Goal: Task Accomplishment & Management: Use online tool/utility

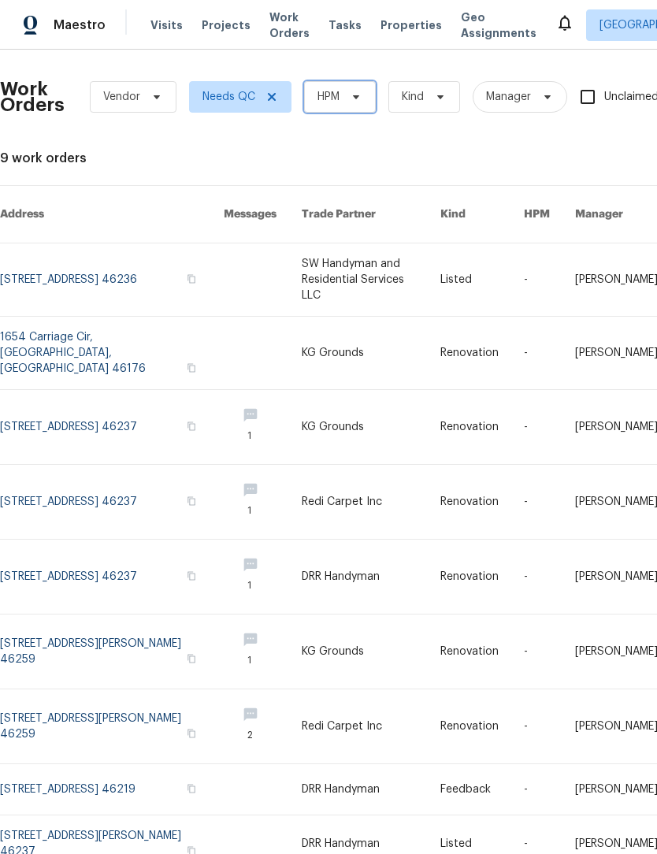
click at [347, 91] on span at bounding box center [353, 97] width 17 height 13
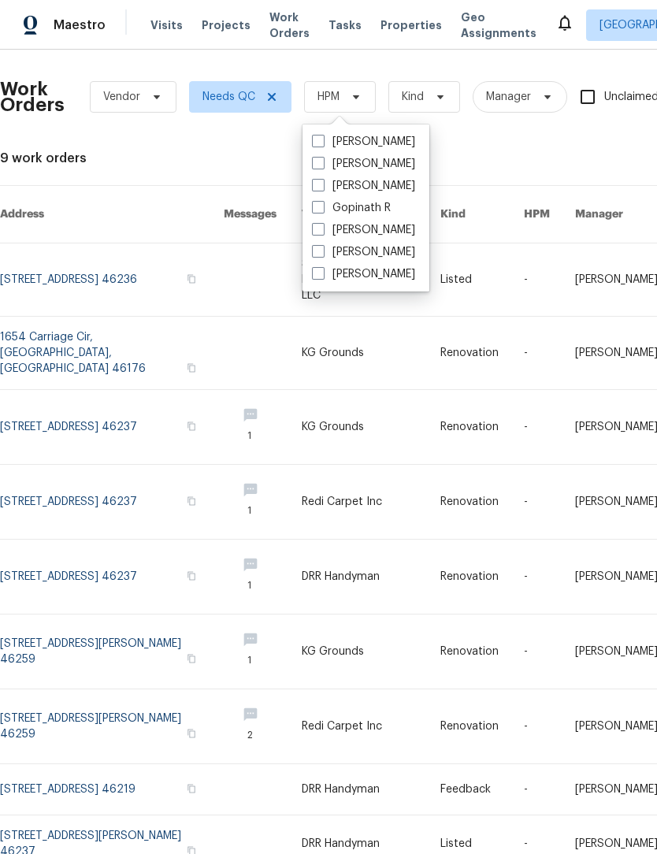
click at [372, 232] on label "[PERSON_NAME]" at bounding box center [363, 230] width 103 height 16
click at [322, 232] on input "[PERSON_NAME]" at bounding box center [317, 227] width 10 height 10
checkbox input "true"
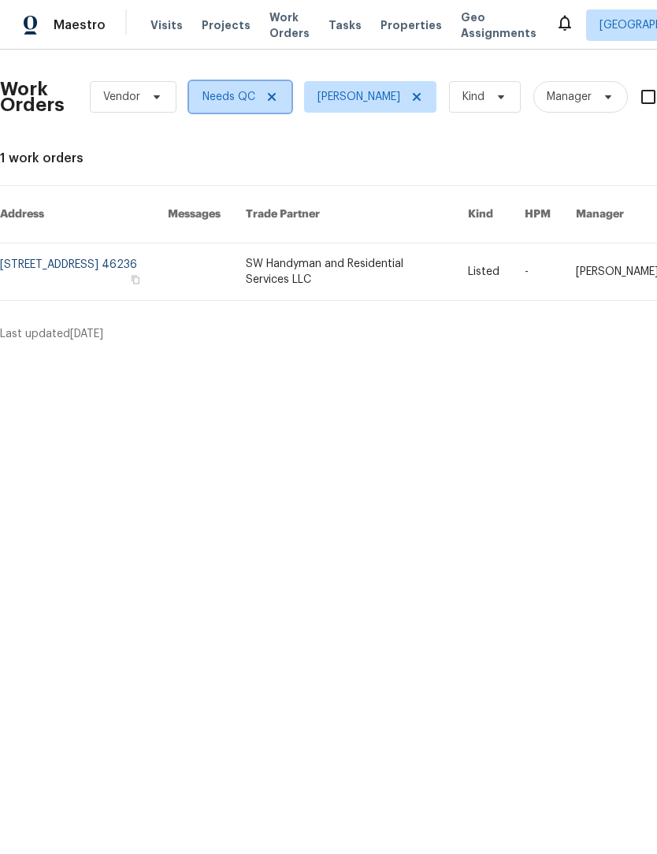
click at [277, 94] on icon at bounding box center [271, 97] width 13 height 13
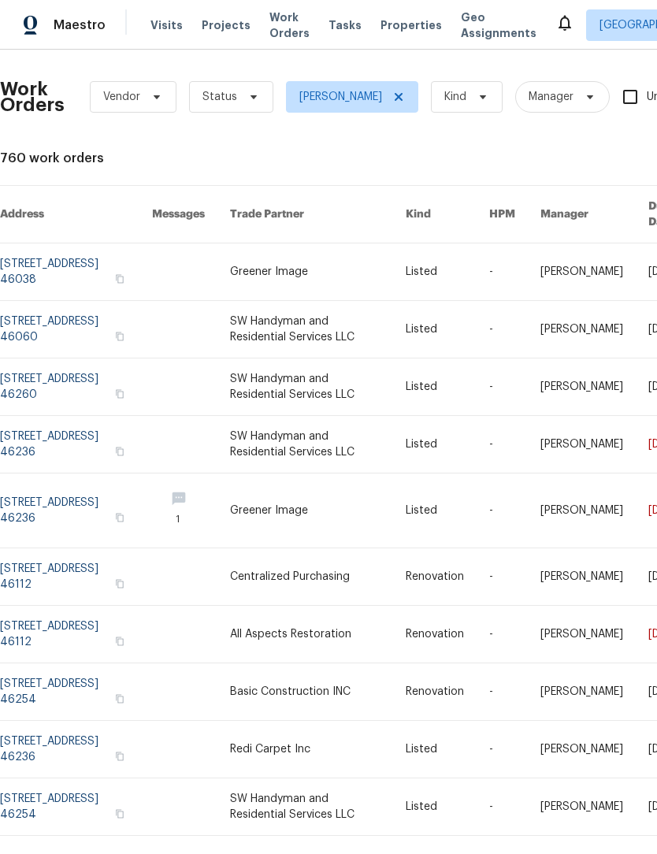
click at [35, 321] on link at bounding box center [76, 329] width 152 height 57
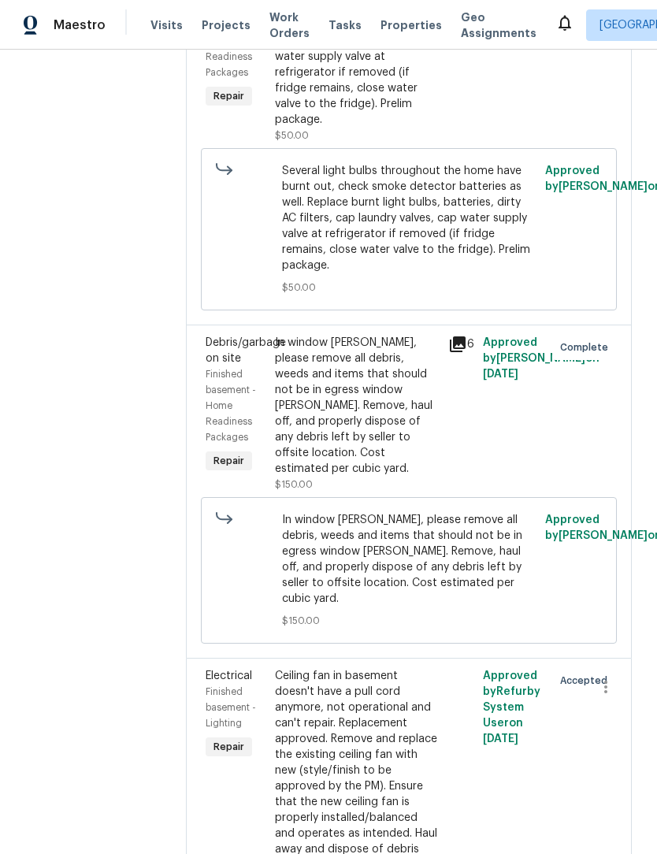
scroll to position [1341, 0]
click at [347, 690] on div "Ceiling fan in basement doesn't have a pull cord anymore, not operational and c…" at bounding box center [357, 771] width 164 height 205
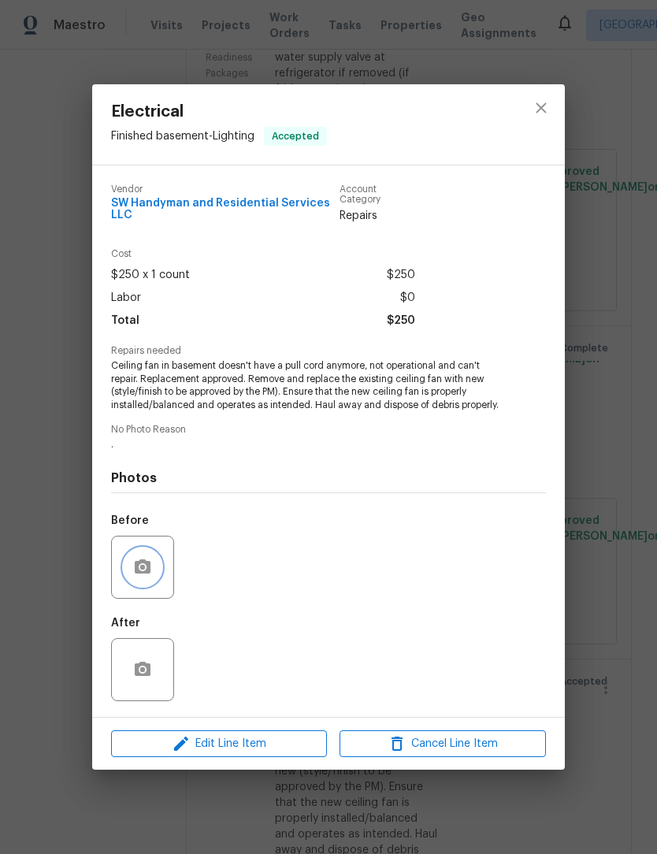
click at [147, 569] on icon "button" at bounding box center [143, 566] width 16 height 14
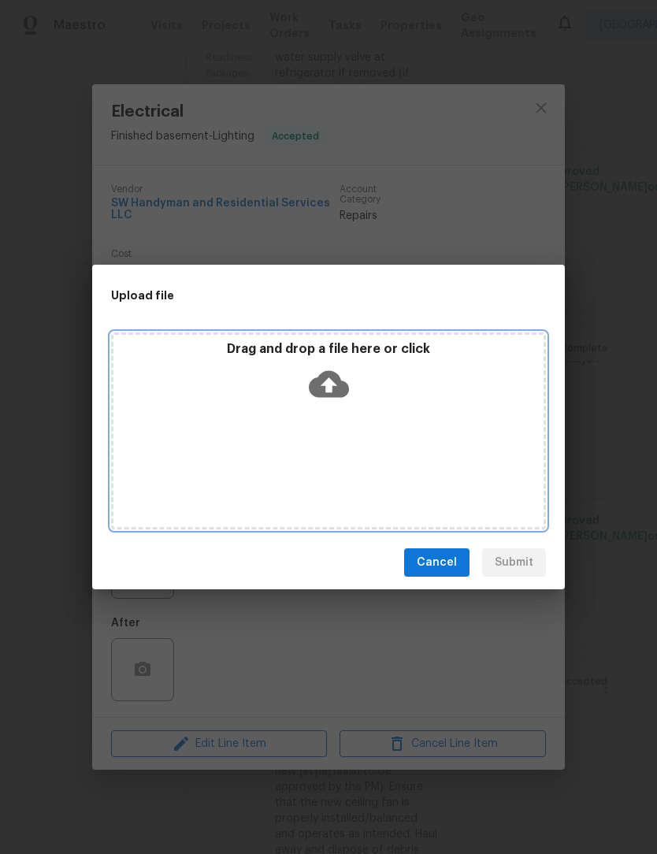
click at [347, 392] on icon at bounding box center [329, 384] width 40 height 27
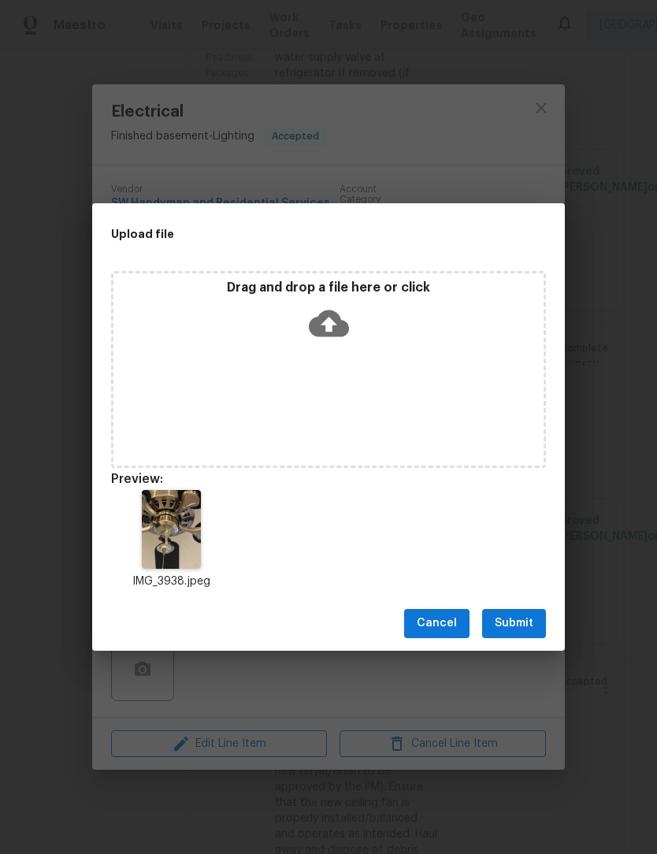
click at [526, 621] on span "Submit" at bounding box center [514, 624] width 39 height 20
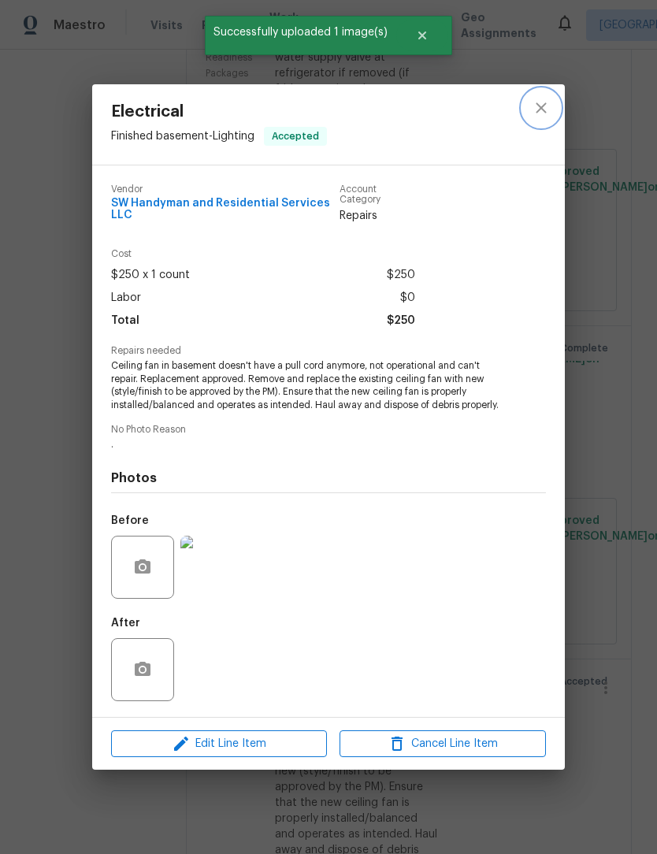
click at [543, 100] on icon "close" at bounding box center [541, 107] width 19 height 19
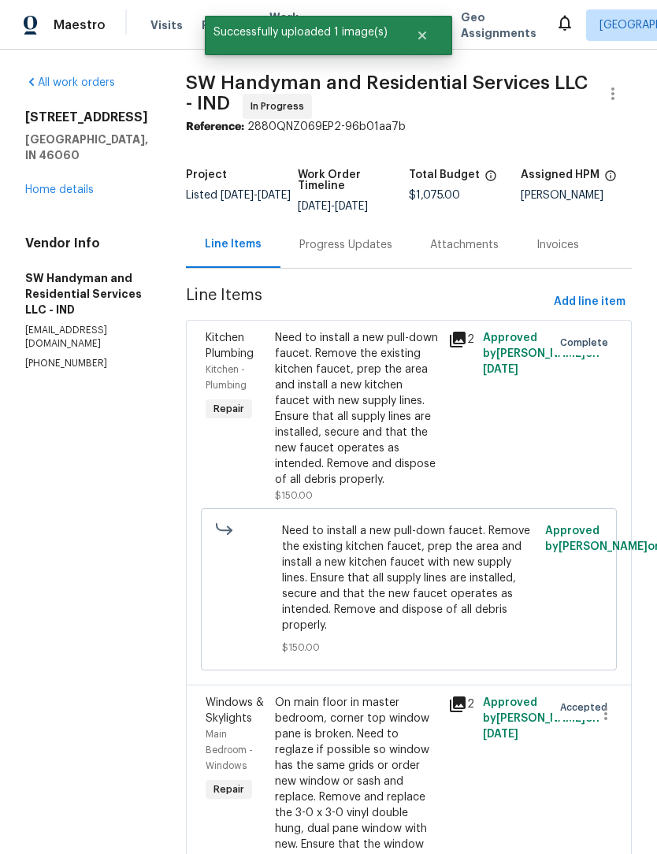
scroll to position [0, 0]
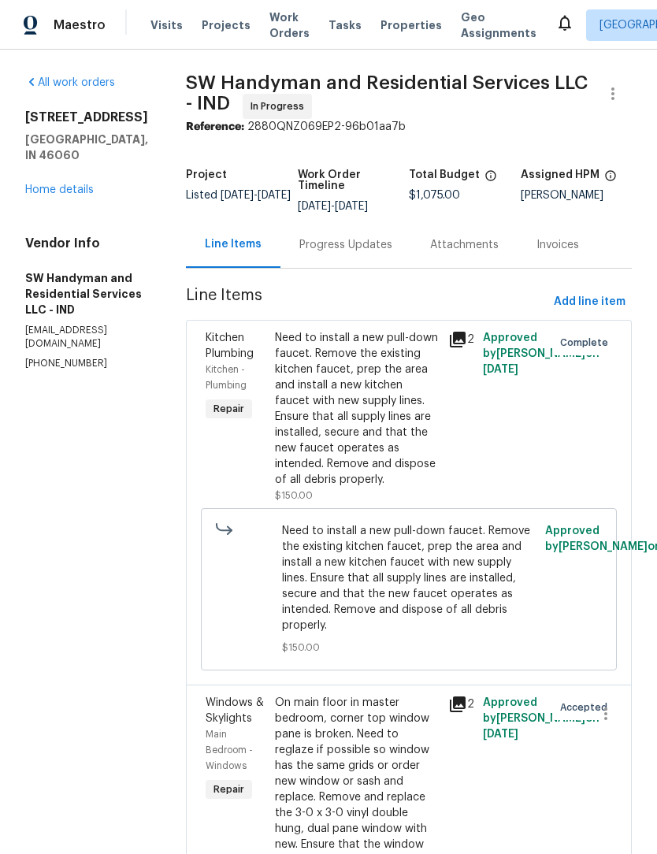
click at [275, 34] on span "Work Orders" at bounding box center [289, 25] width 40 height 32
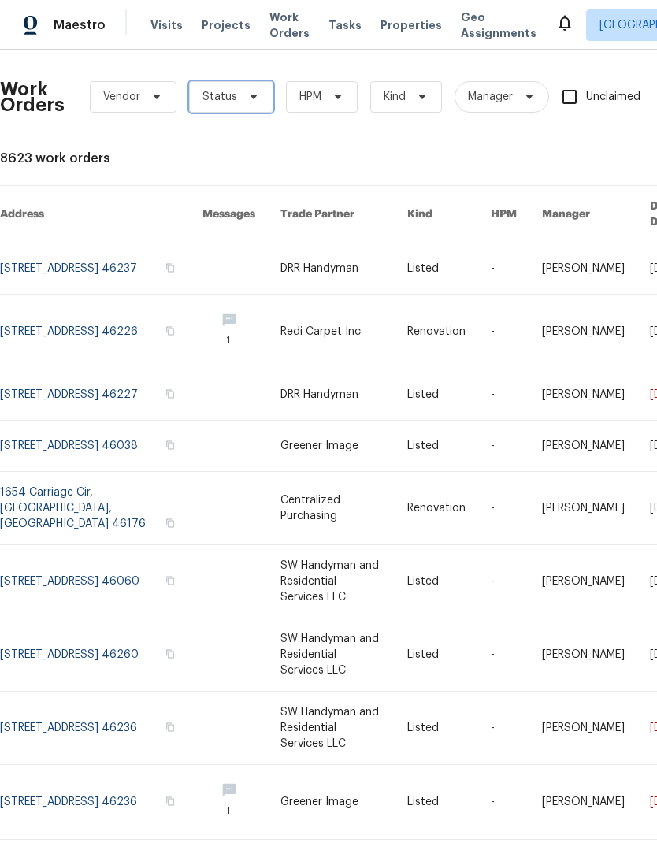
click at [243, 91] on span at bounding box center [251, 97] width 17 height 13
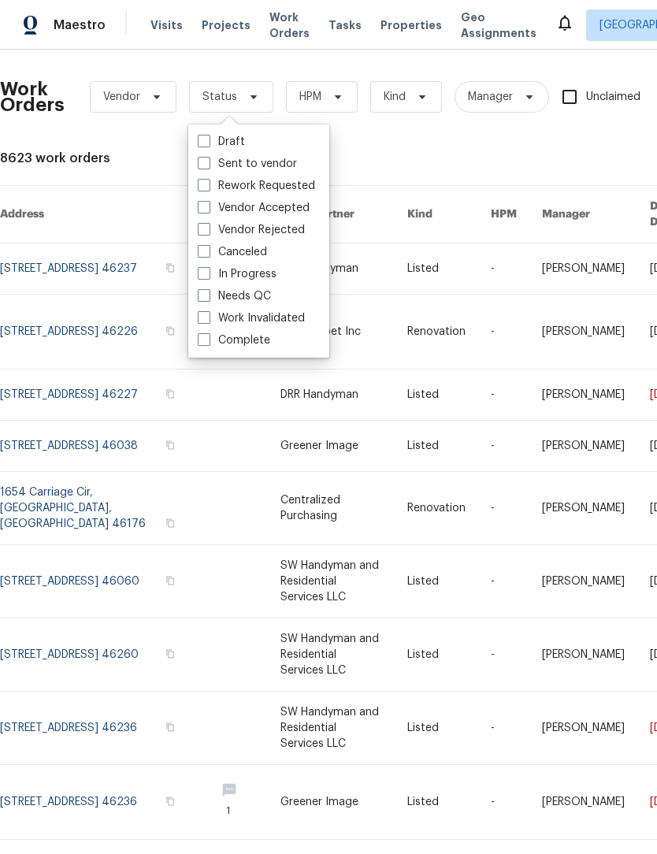
click at [247, 299] on label "Needs QC" at bounding box center [234, 296] width 73 height 16
click at [208, 299] on input "Needs QC" at bounding box center [203, 293] width 10 height 10
checkbox input "true"
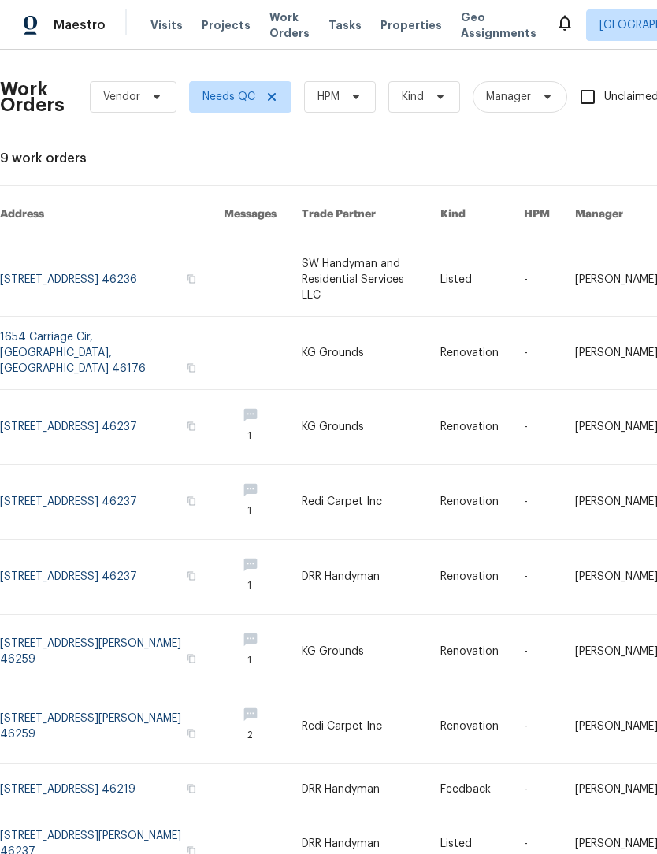
click at [29, 262] on link at bounding box center [112, 279] width 224 height 72
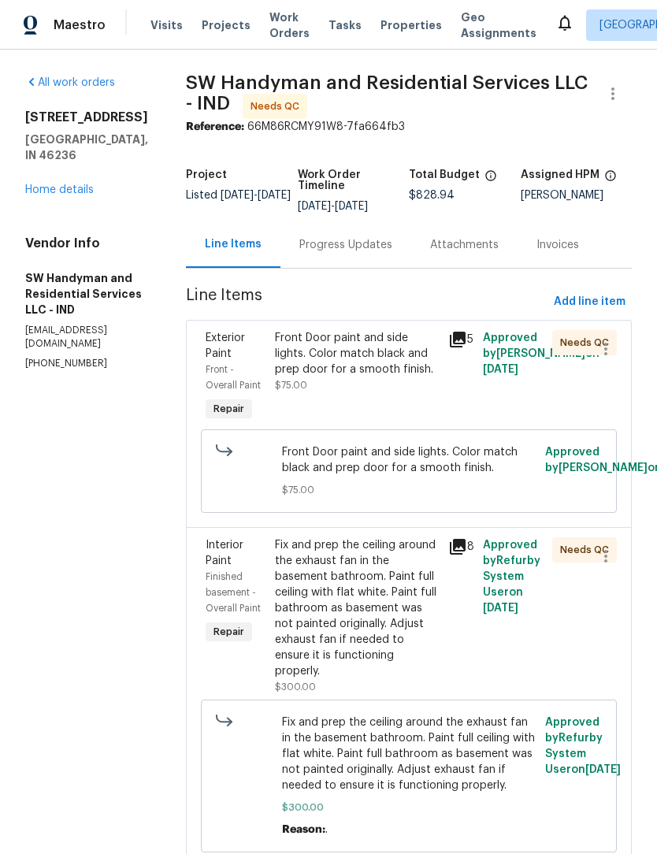
click at [310, 255] on div "Progress Updates" at bounding box center [345, 244] width 131 height 46
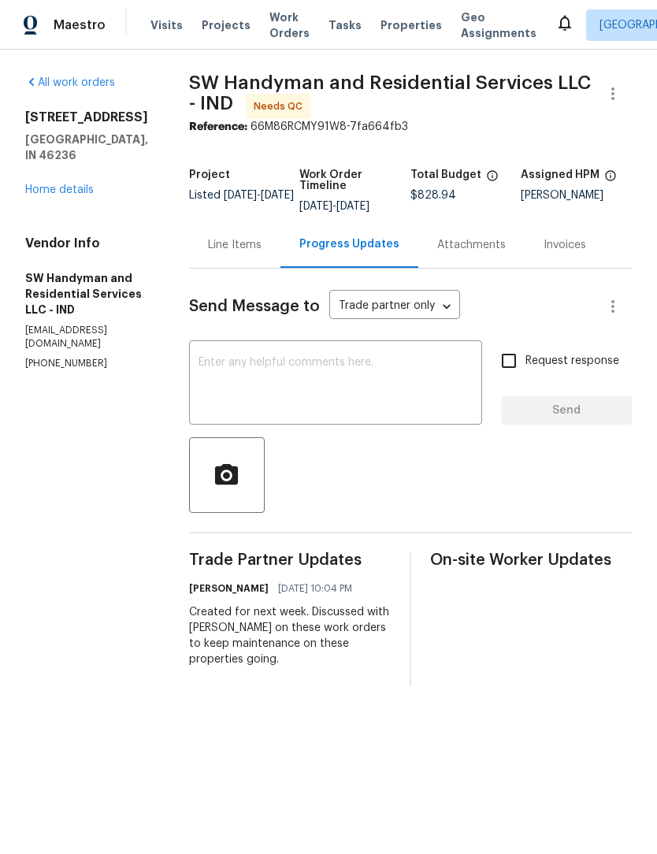
click at [233, 264] on div "Line Items" at bounding box center [234, 244] width 91 height 46
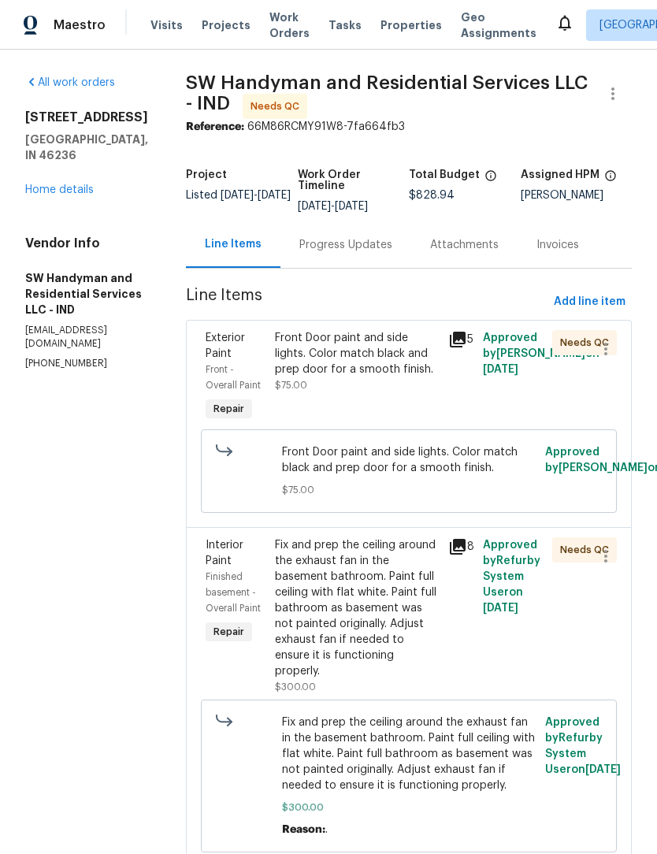
click at [303, 364] on div "Front Door paint and side lights. Color match black and prep door for a smooth …" at bounding box center [357, 353] width 164 height 47
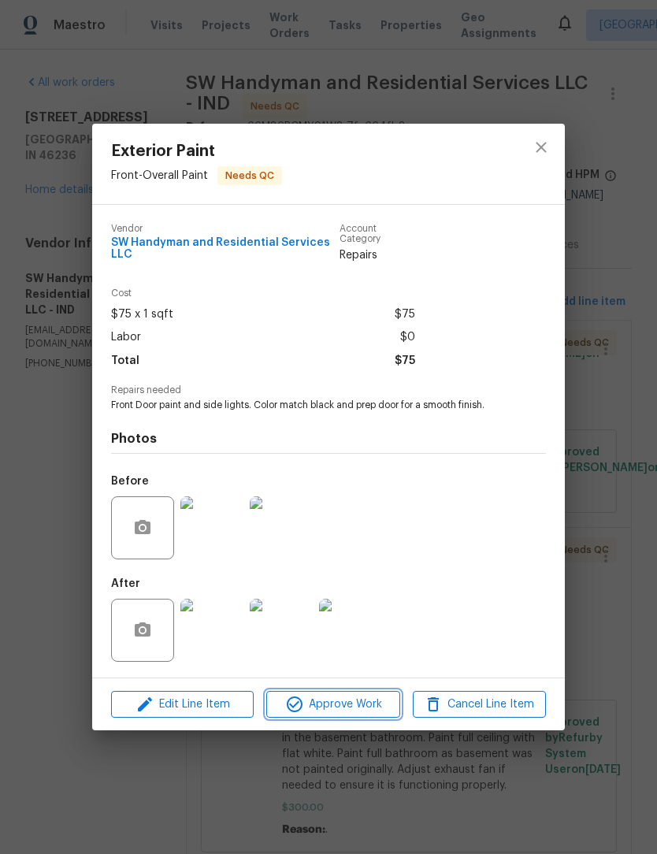
click at [321, 707] on span "Approve Work" at bounding box center [333, 705] width 124 height 20
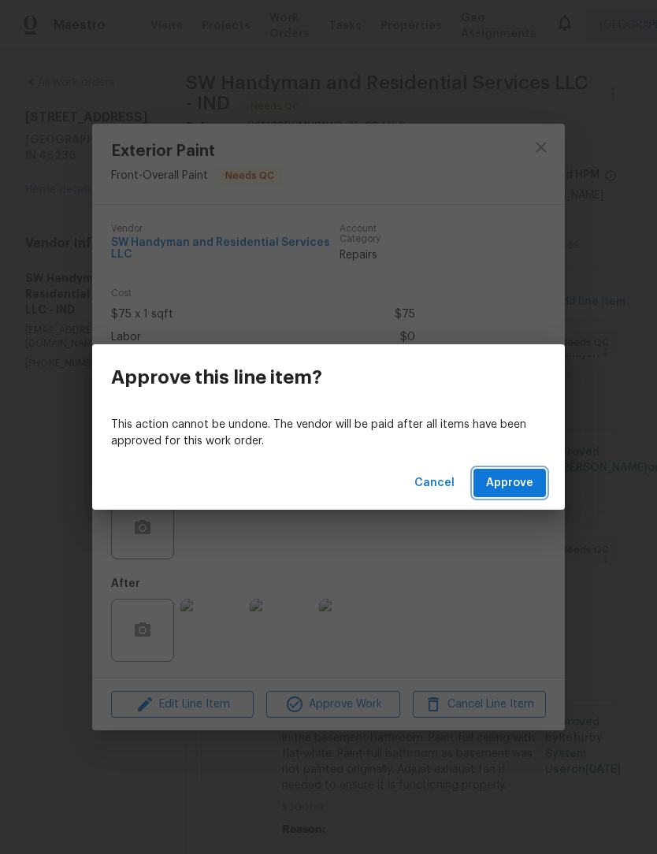
click at [504, 496] on button "Approve" at bounding box center [509, 483] width 72 height 29
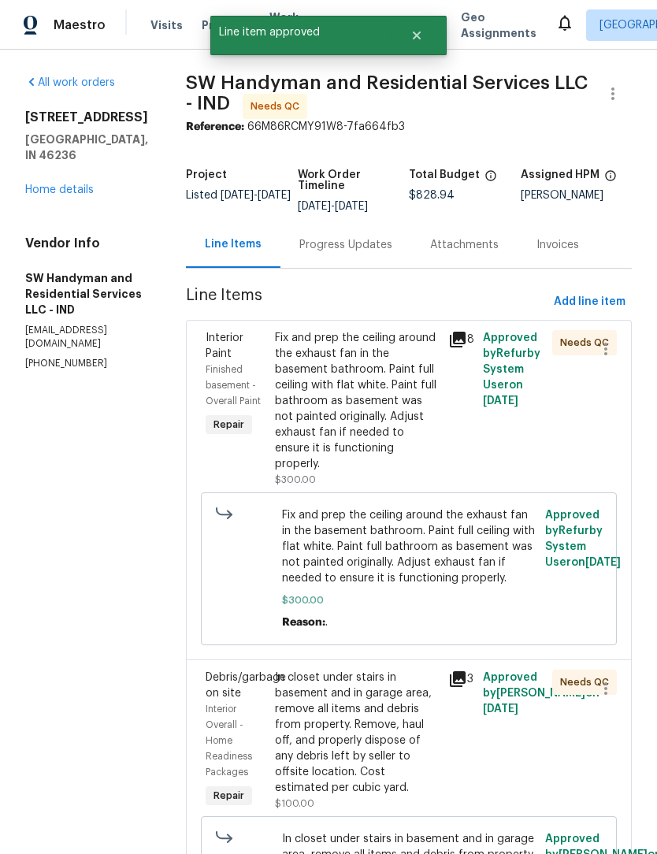
click at [368, 371] on div "Fix and prep the ceiling around the exhaust fan in the basement bathroom. Paint…" at bounding box center [357, 401] width 164 height 142
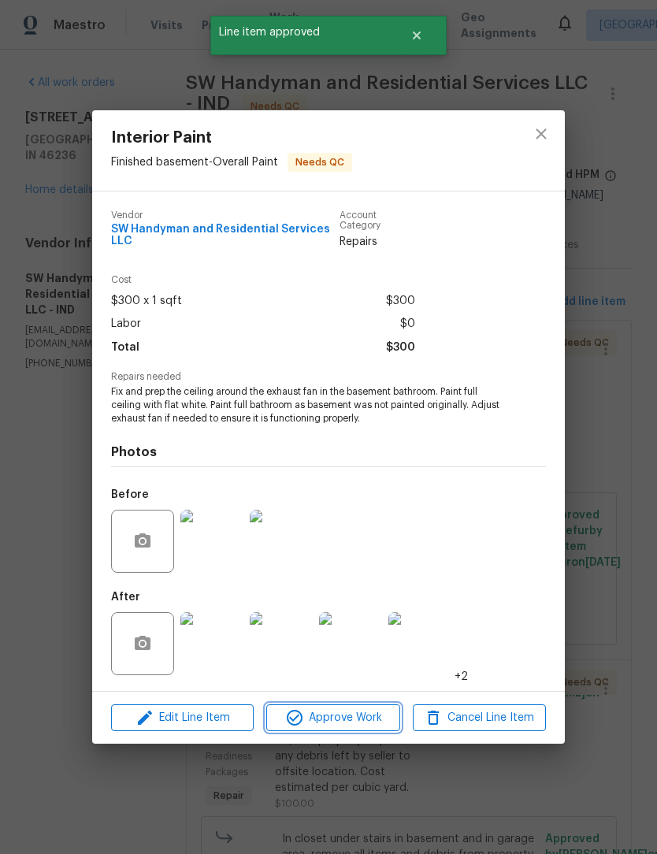
click at [346, 717] on span "Approve Work" at bounding box center [333, 718] width 124 height 20
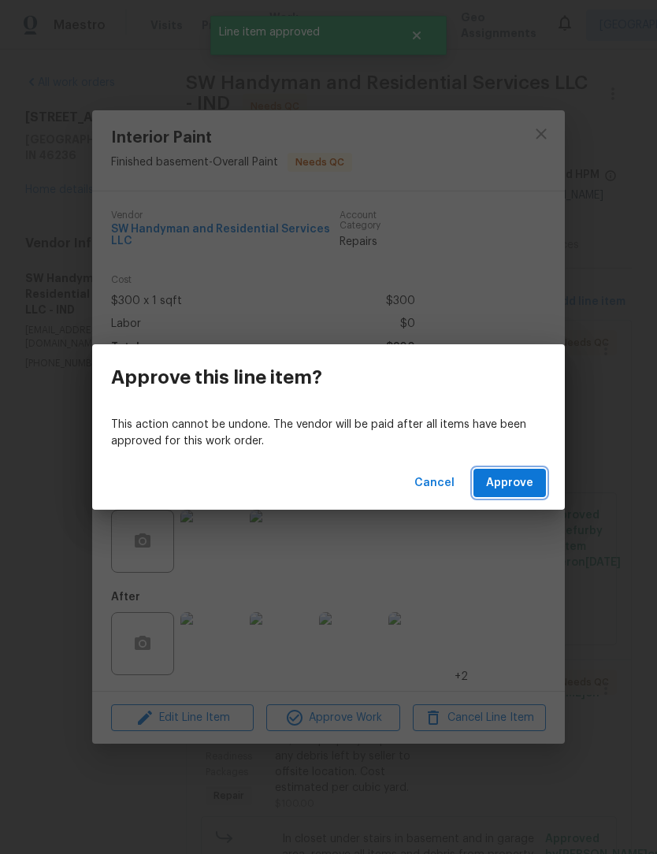
click at [530, 489] on span "Approve" at bounding box center [509, 483] width 47 height 20
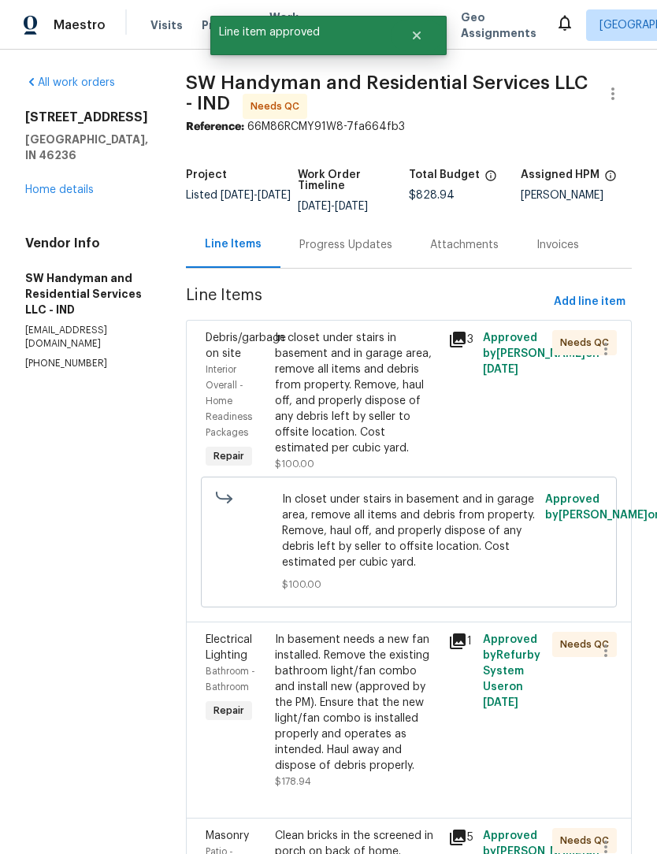
click at [357, 373] on div "In closet under stairs in basement and in garage area, remove all items and deb…" at bounding box center [357, 393] width 164 height 126
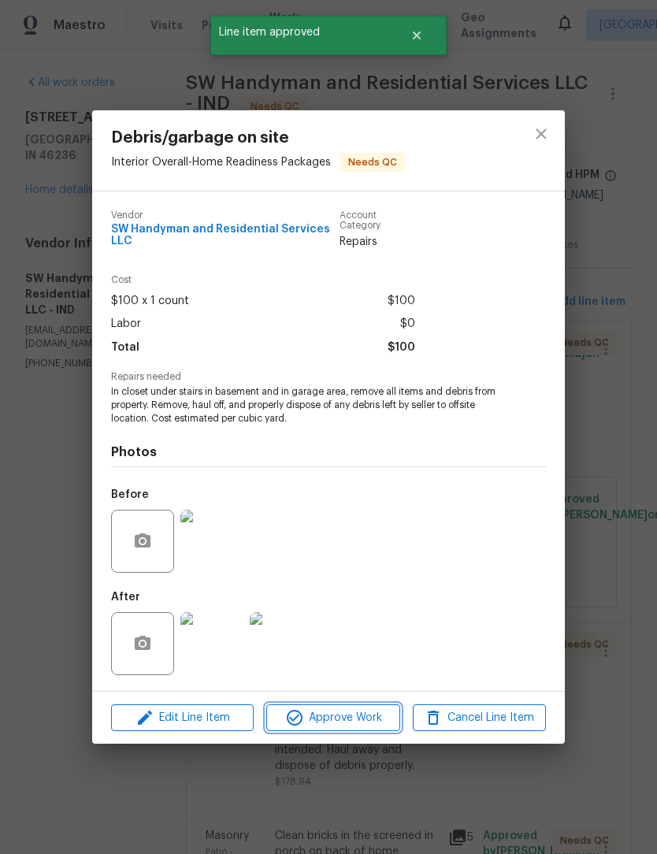
click at [343, 722] on span "Approve Work" at bounding box center [333, 718] width 124 height 20
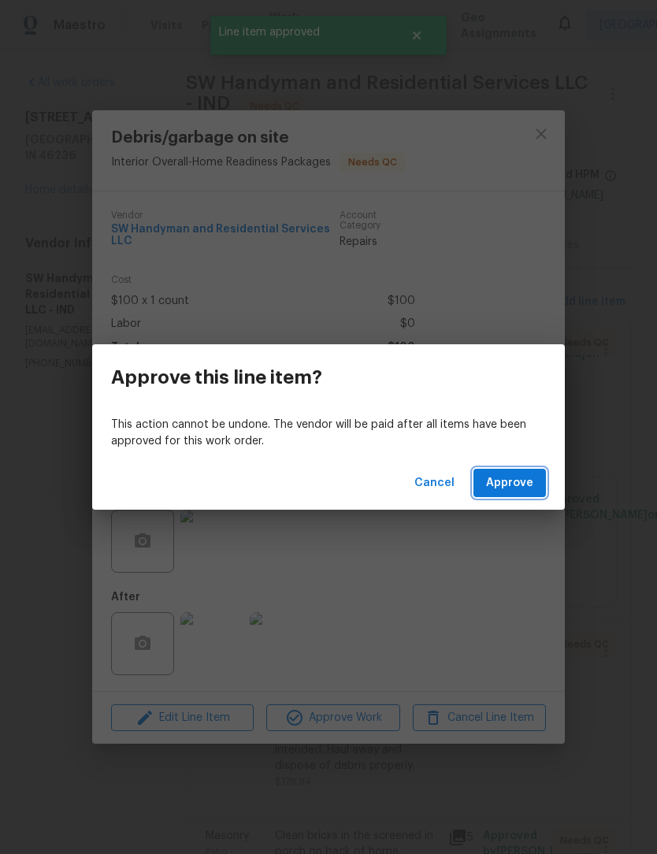
click at [521, 484] on span "Approve" at bounding box center [509, 483] width 47 height 20
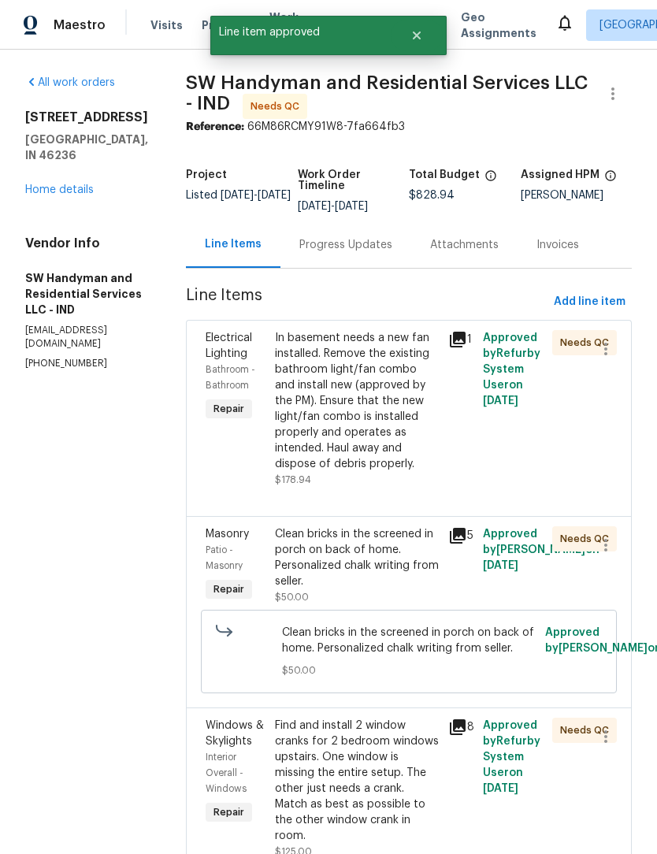
click at [349, 401] on div "In basement needs a new fan installed. Remove the existing bathroom light/fan c…" at bounding box center [357, 401] width 164 height 142
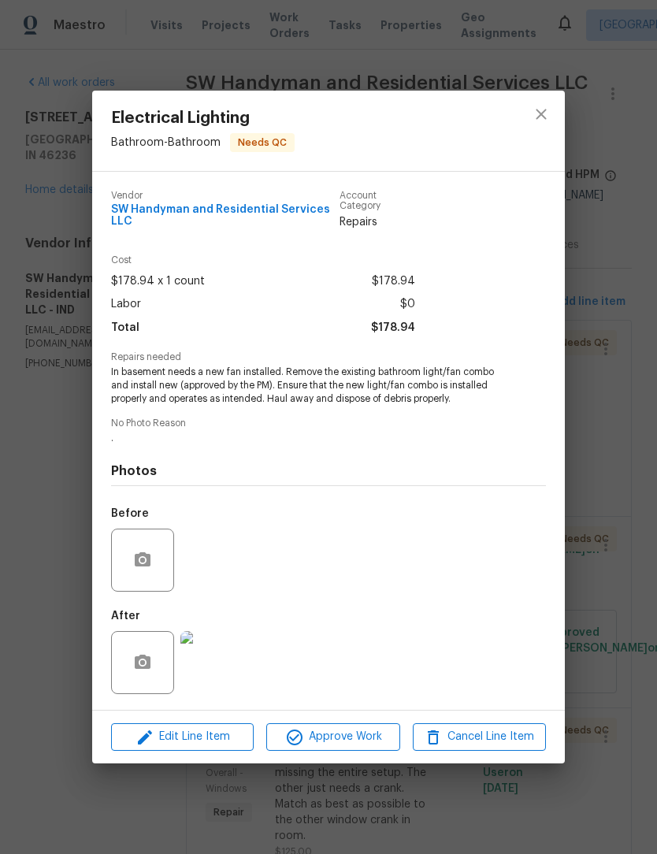
click at [343, 740] on span "Approve Work" at bounding box center [333, 737] width 124 height 20
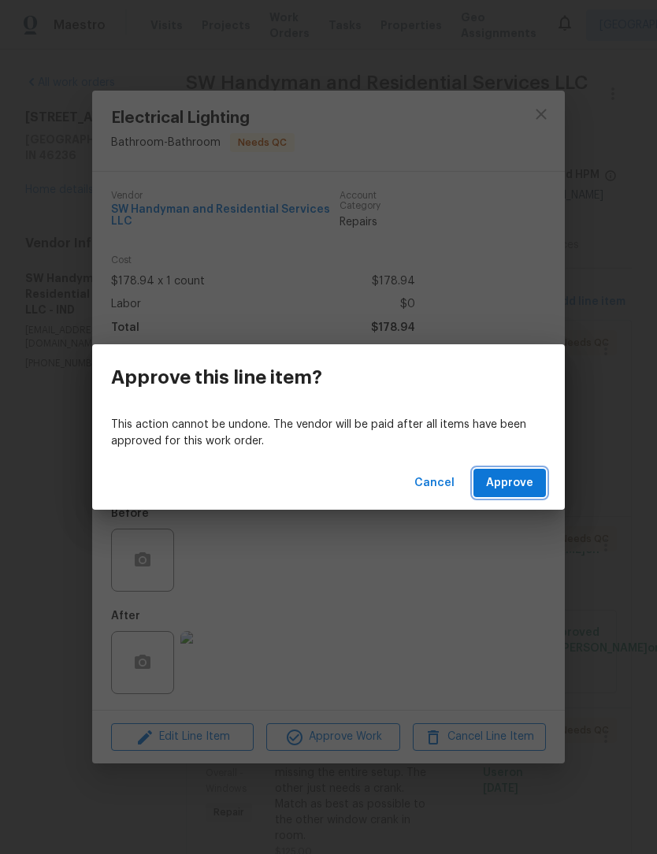
click at [541, 477] on button "Approve" at bounding box center [509, 483] width 72 height 29
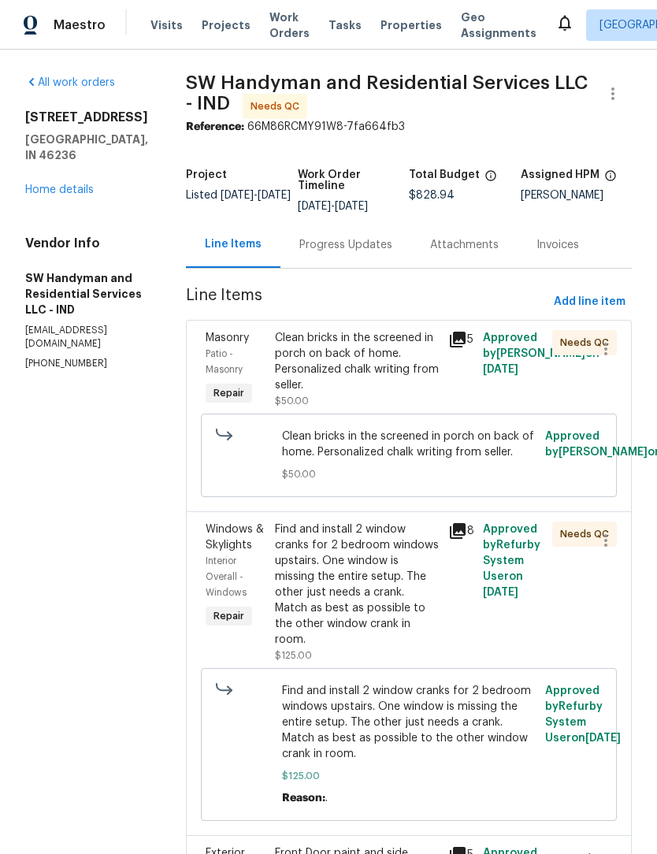
click at [358, 352] on div "Clean bricks in the screened in porch on back of home. Personalized chalk writi…" at bounding box center [357, 361] width 164 height 63
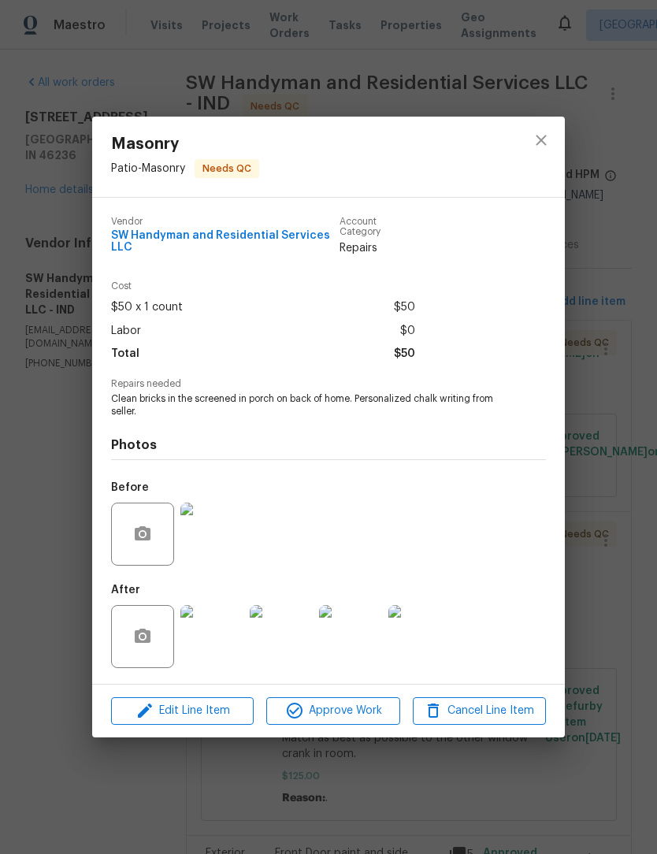
click at [211, 638] on img at bounding box center [211, 636] width 63 height 63
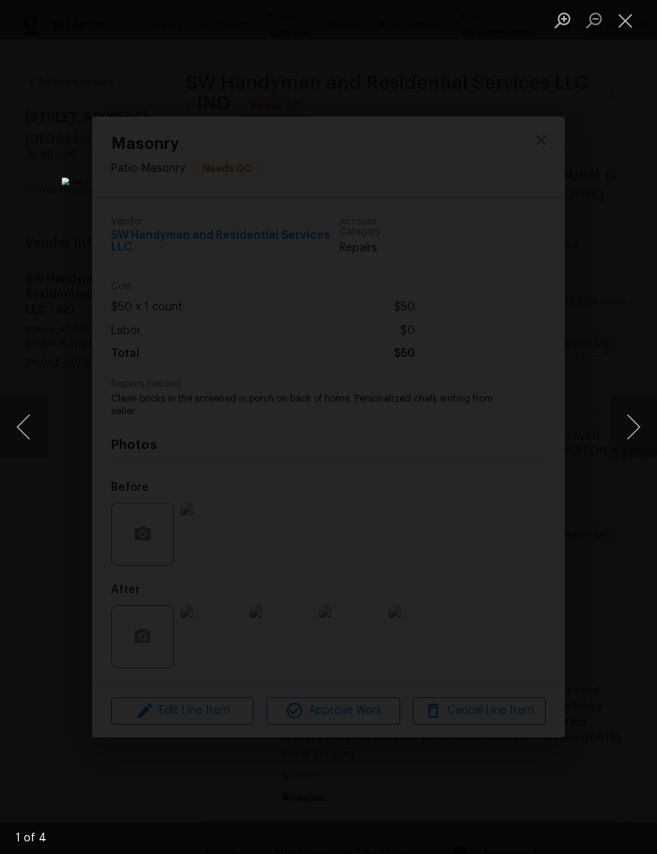
click at [638, 429] on button "Next image" at bounding box center [633, 426] width 47 height 63
click at [633, 432] on button "Next image" at bounding box center [633, 426] width 47 height 63
click at [28, 422] on button "Previous image" at bounding box center [23, 426] width 47 height 63
click at [634, 429] on button "Next image" at bounding box center [633, 426] width 47 height 63
click at [634, 430] on button "Next image" at bounding box center [633, 426] width 47 height 63
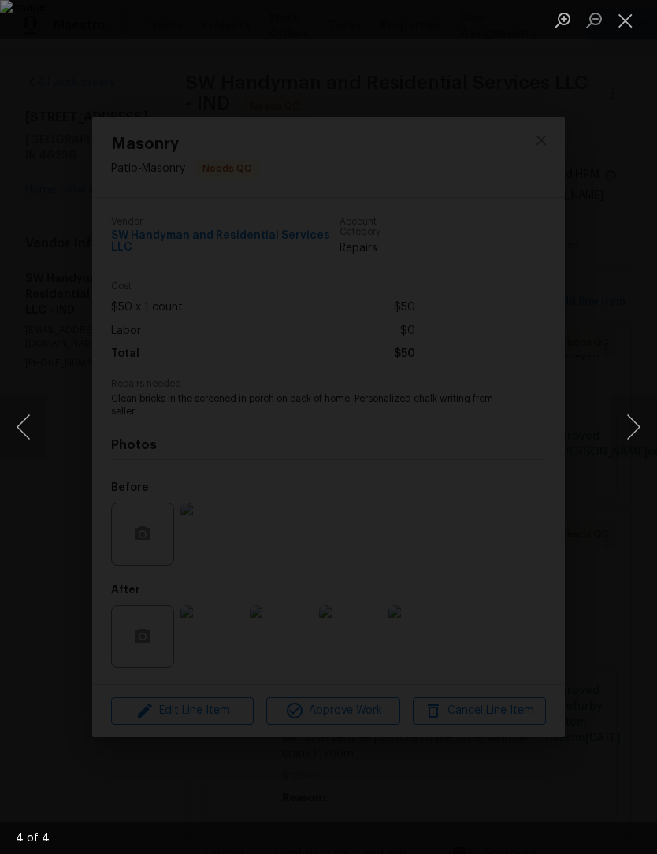
click at [17, 419] on button "Previous image" at bounding box center [23, 426] width 47 height 63
click at [26, 427] on button "Previous image" at bounding box center [23, 426] width 47 height 63
click at [635, 11] on button "Close lightbox" at bounding box center [626, 20] width 32 height 28
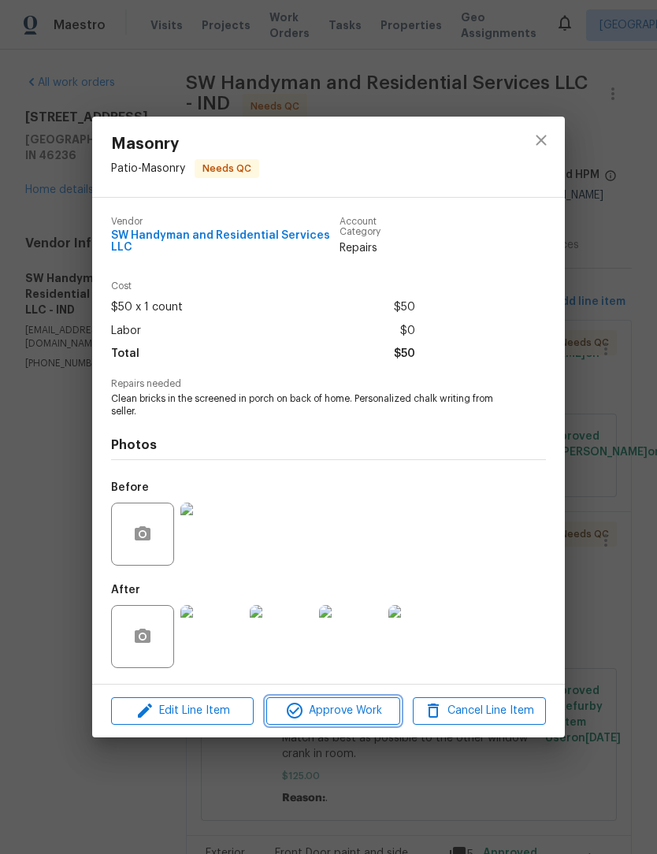
click at [350, 718] on span "Approve Work" at bounding box center [333, 711] width 124 height 20
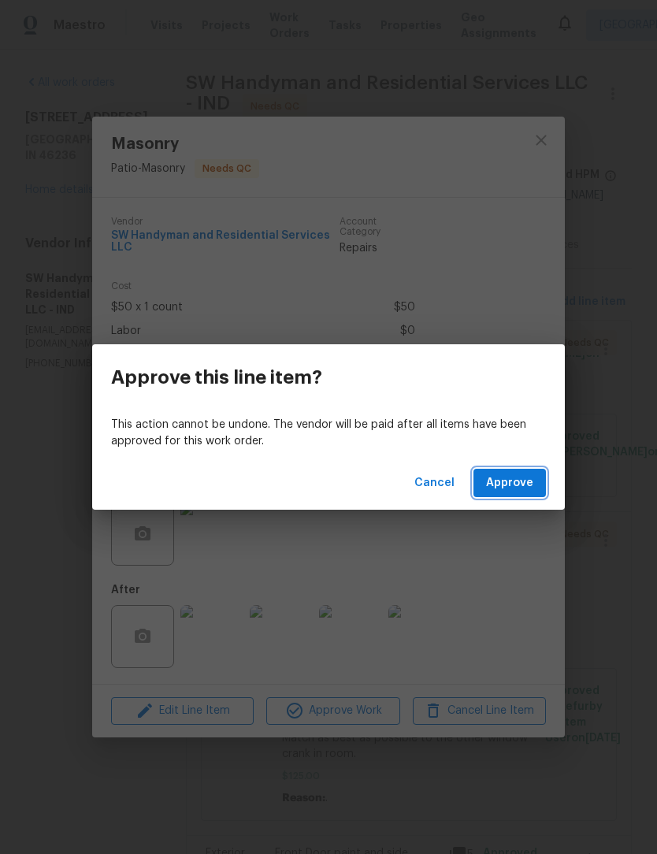
click at [523, 490] on span "Approve" at bounding box center [509, 483] width 47 height 20
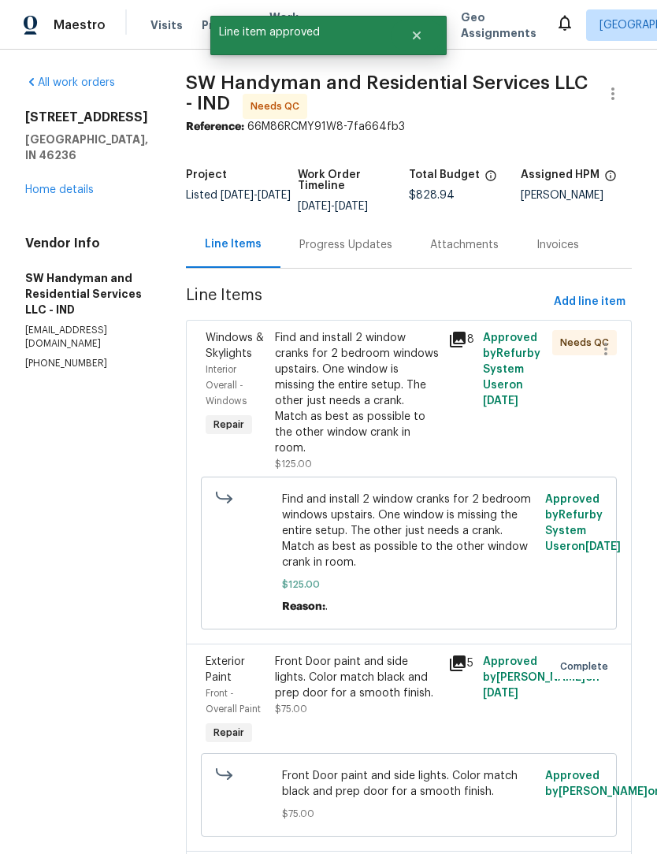
click at [356, 373] on div "Find and install 2 window cranks for 2 bedroom windows upstairs. One window is …" at bounding box center [357, 393] width 164 height 126
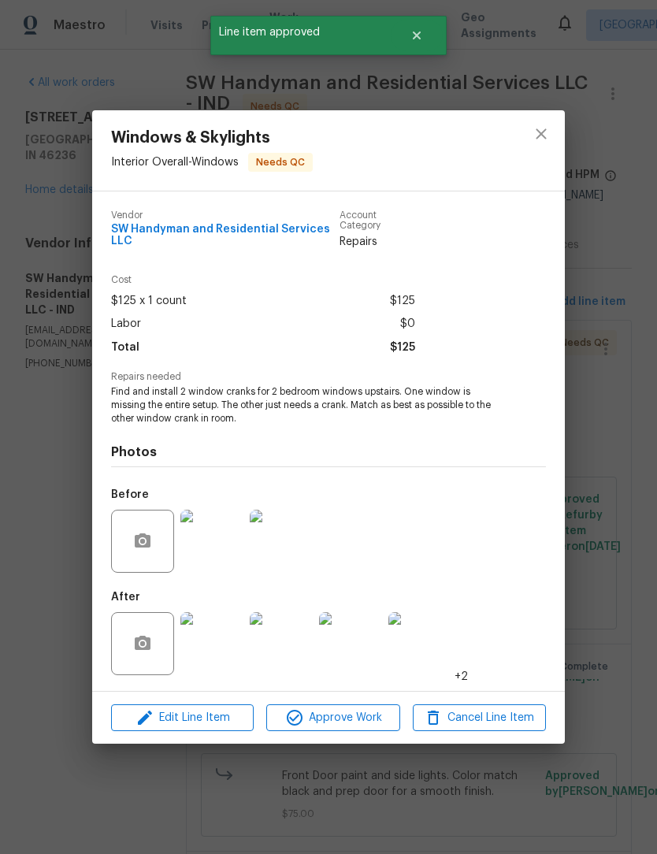
click at [209, 648] on img at bounding box center [211, 643] width 63 height 63
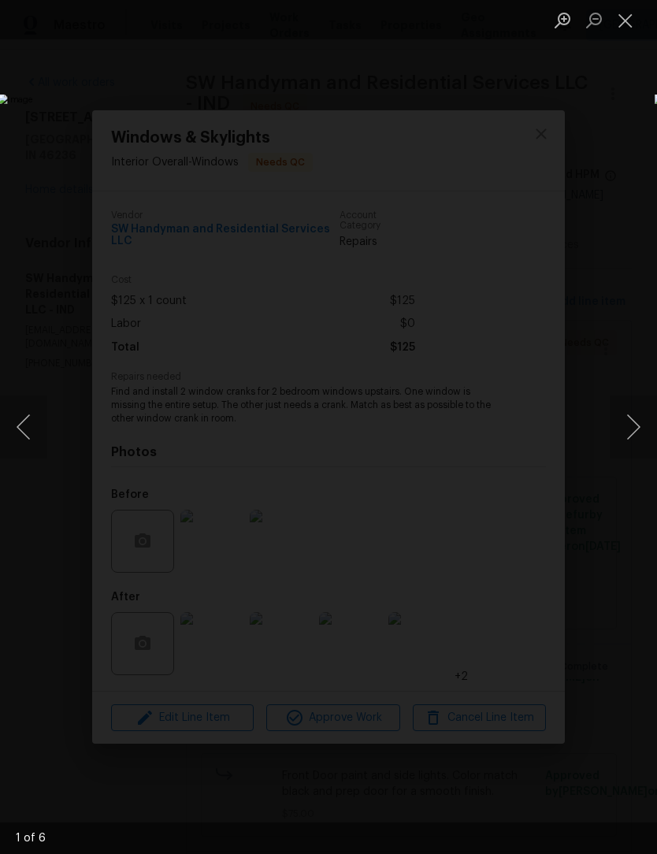
click at [633, 425] on button "Next image" at bounding box center [633, 426] width 47 height 63
click at [633, 423] on button "Next image" at bounding box center [633, 426] width 47 height 63
click at [632, 426] on button "Next image" at bounding box center [633, 426] width 47 height 63
click at [632, 425] on button "Next image" at bounding box center [633, 426] width 47 height 63
click at [627, 17] on button "Close lightbox" at bounding box center [626, 20] width 32 height 28
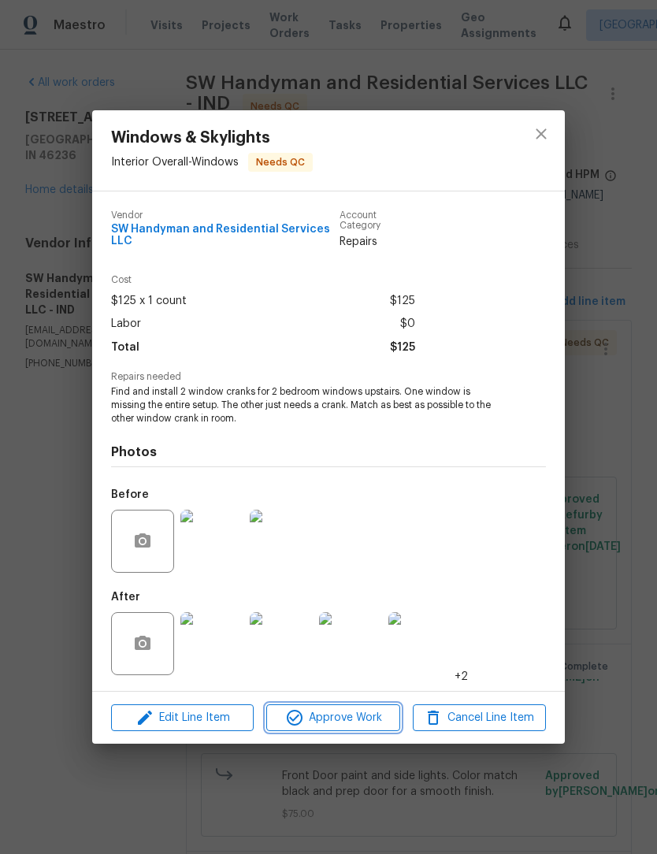
click at [358, 731] on button "Approve Work" at bounding box center [332, 718] width 133 height 28
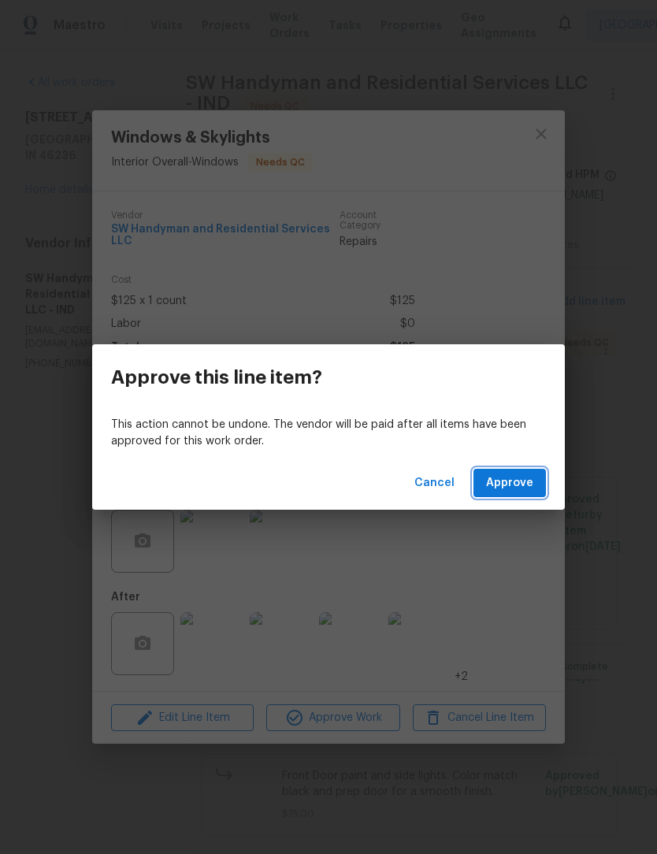
click at [519, 483] on span "Approve" at bounding box center [509, 483] width 47 height 20
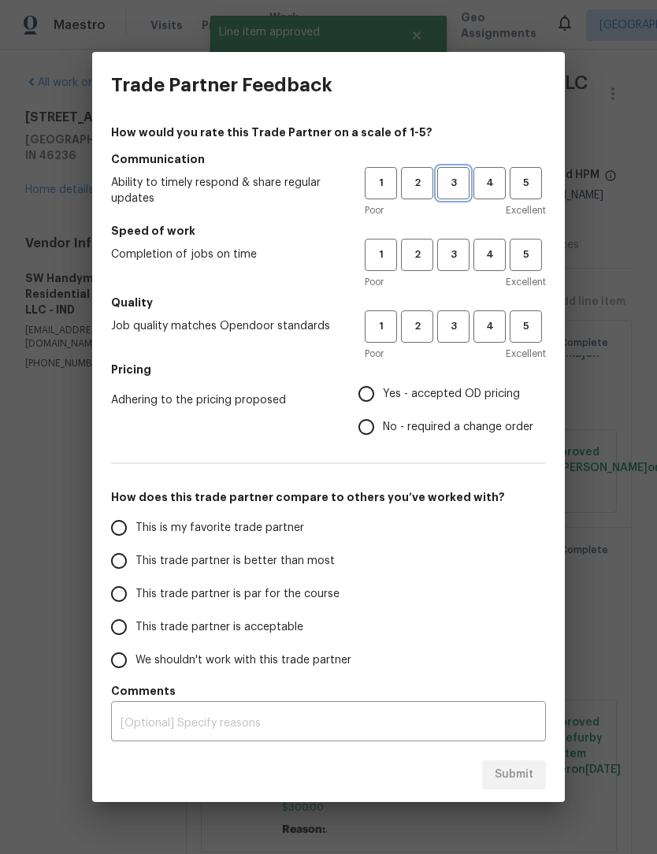
click at [467, 189] on span "3" at bounding box center [453, 183] width 29 height 18
click at [464, 248] on span "3" at bounding box center [453, 255] width 29 height 18
click at [457, 318] on span "3" at bounding box center [453, 326] width 29 height 18
click at [375, 390] on input "Yes - accepted OD pricing" at bounding box center [366, 393] width 33 height 33
radio input "true"
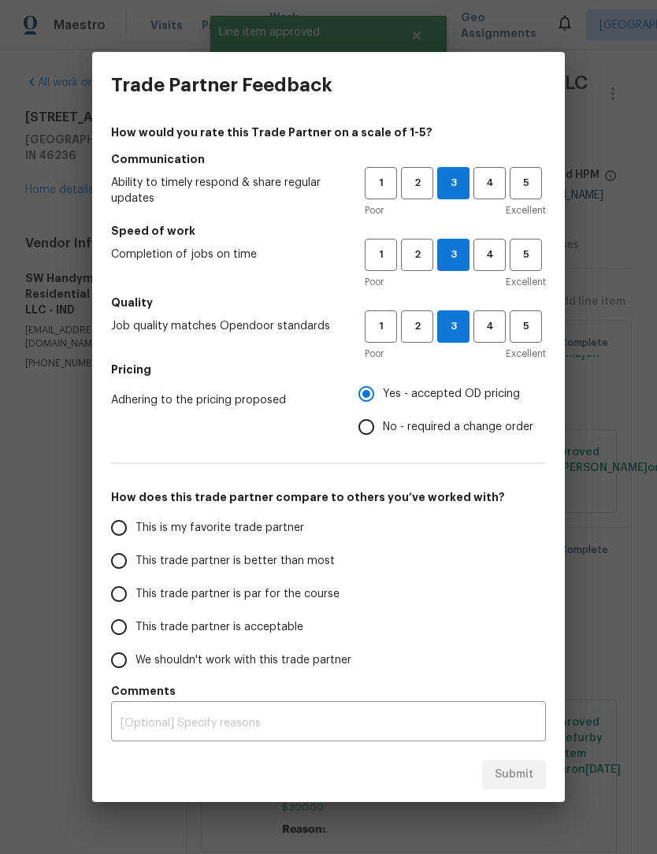
click at [121, 569] on input "This trade partner is better than most" at bounding box center [118, 560] width 33 height 33
click at [528, 761] on button "Submit" at bounding box center [514, 774] width 64 height 29
radio input "true"
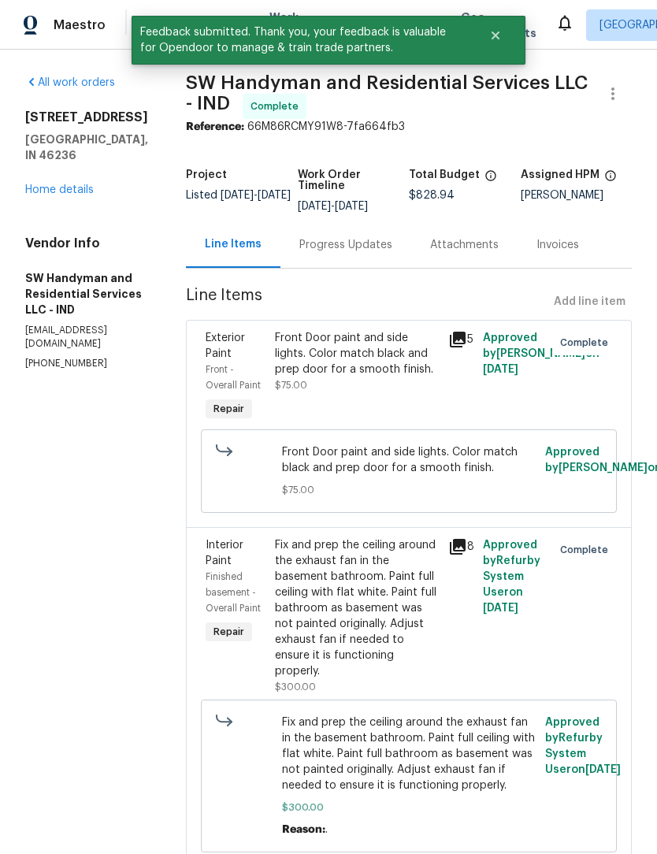
click at [39, 184] on link "Home details" at bounding box center [59, 189] width 69 height 11
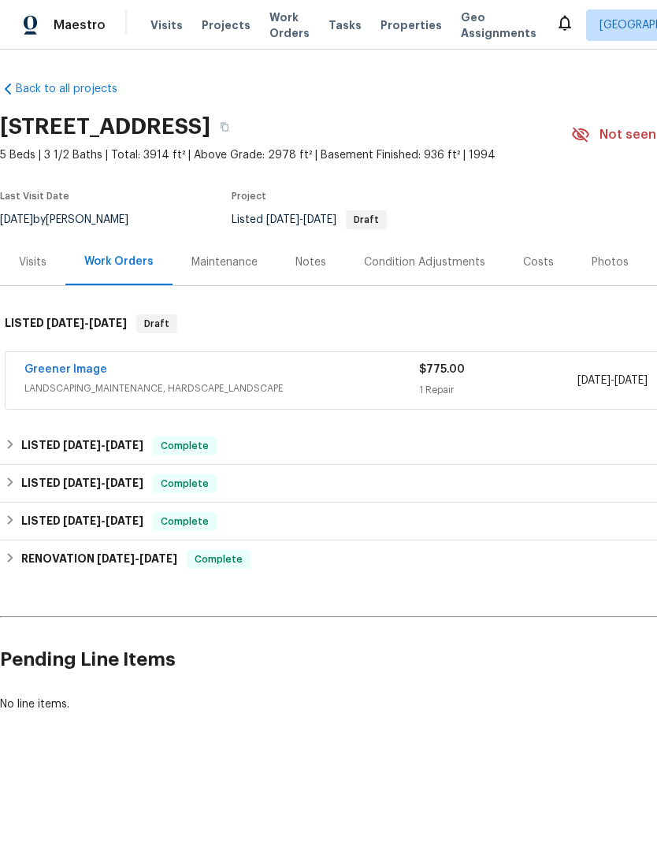
click at [52, 368] on link "Greener Image" at bounding box center [65, 369] width 83 height 11
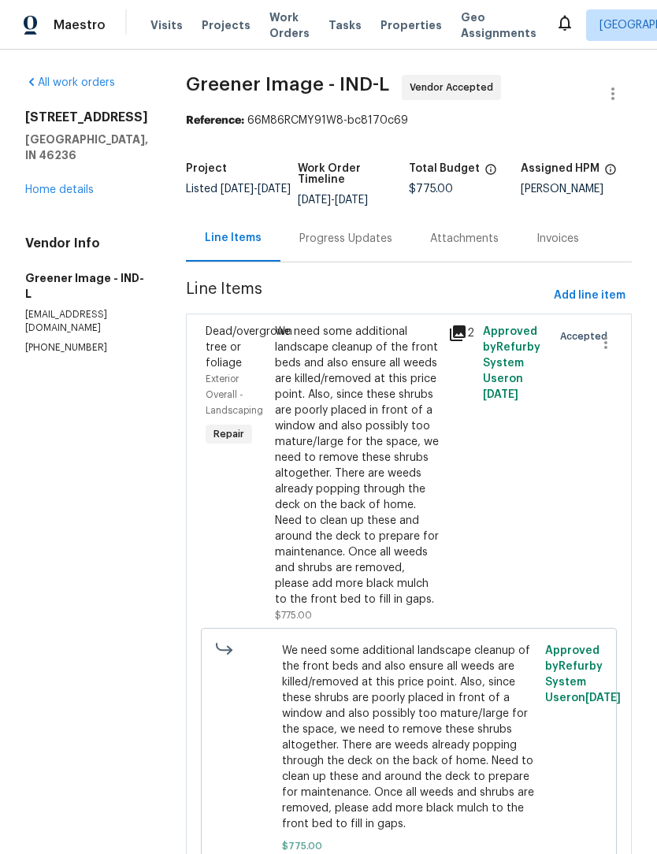
click at [310, 250] on div "Progress Updates" at bounding box center [345, 238] width 131 height 46
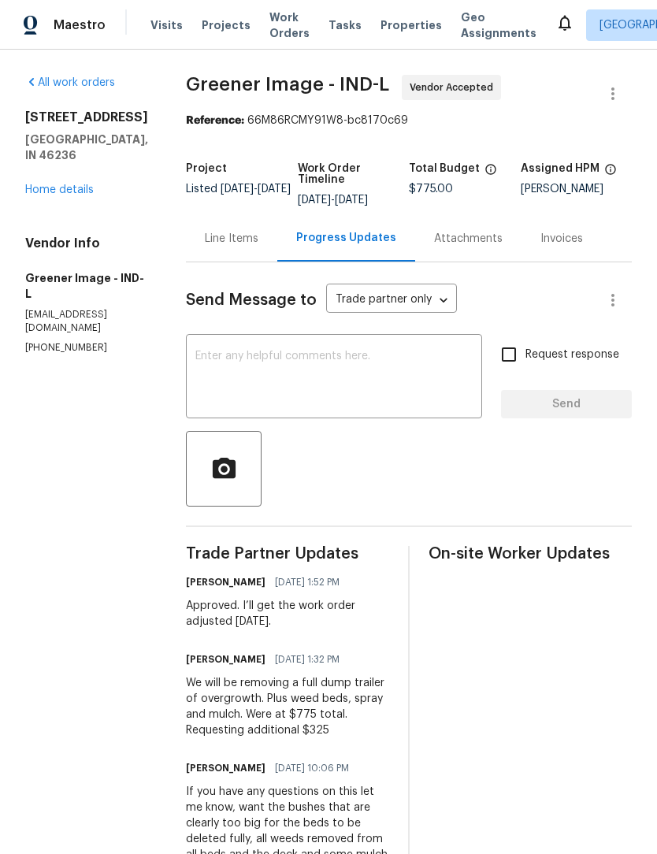
click at [236, 251] on div "Line Items" at bounding box center [231, 238] width 91 height 46
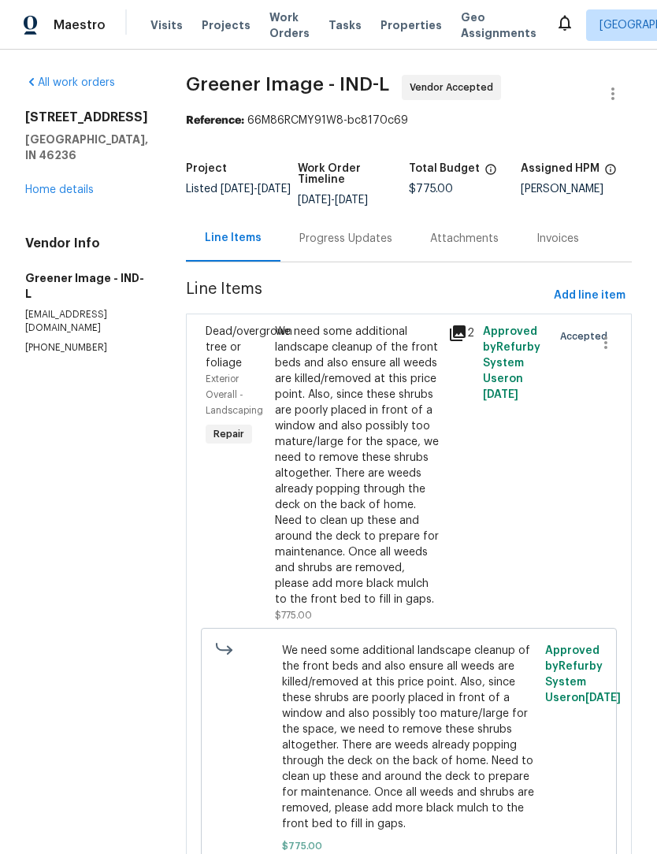
click at [273, 27] on span "Work Orders" at bounding box center [289, 25] width 40 height 32
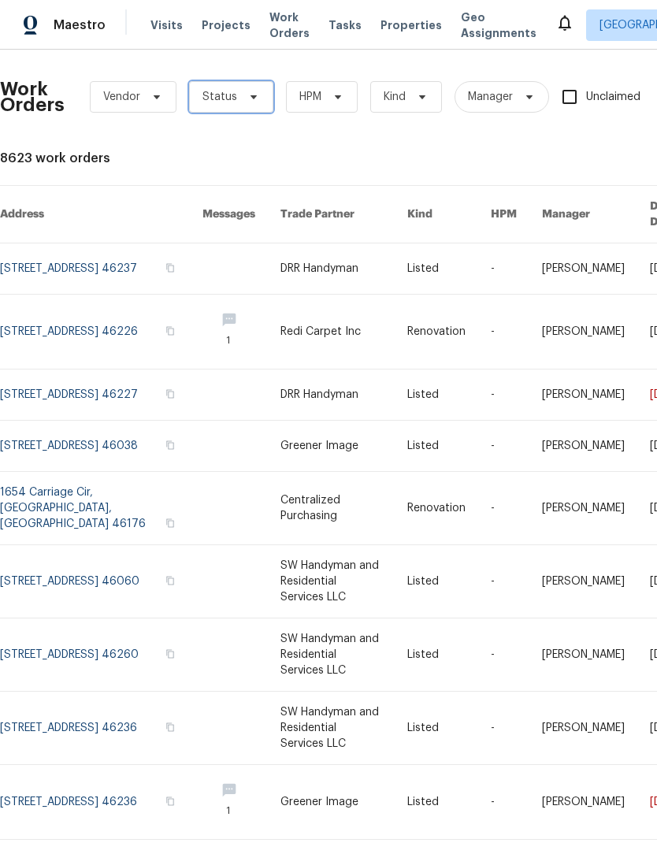
click at [232, 95] on span "Status" at bounding box center [219, 97] width 35 height 16
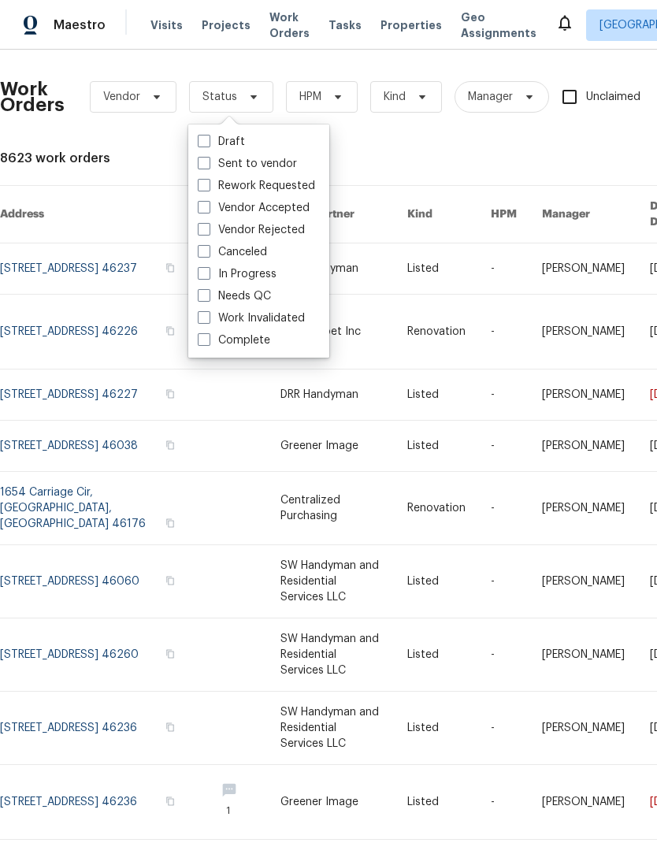
click at [248, 299] on label "Needs QC" at bounding box center [234, 296] width 73 height 16
click at [208, 299] on input "Needs QC" at bounding box center [203, 293] width 10 height 10
checkbox input "true"
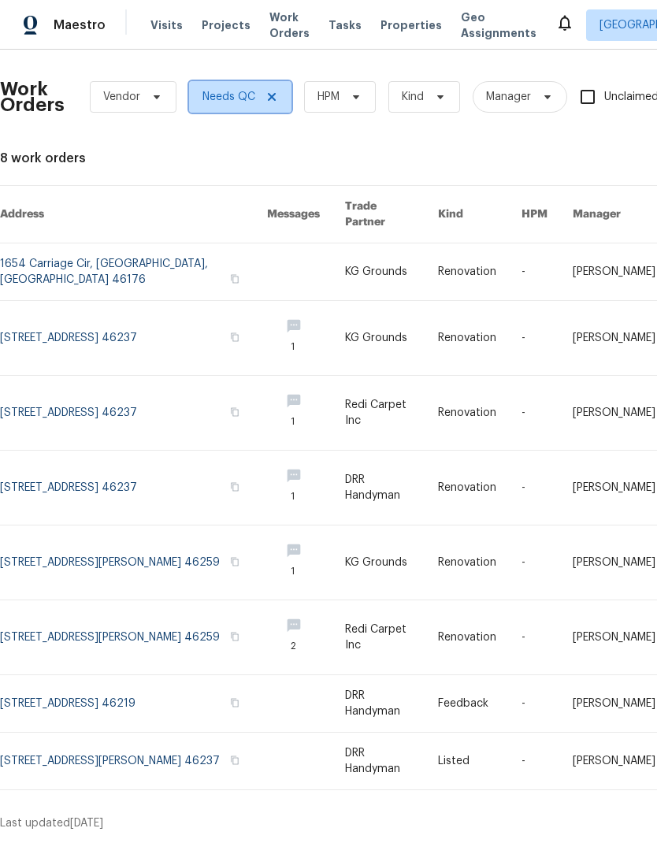
click at [274, 100] on icon at bounding box center [272, 97] width 8 height 8
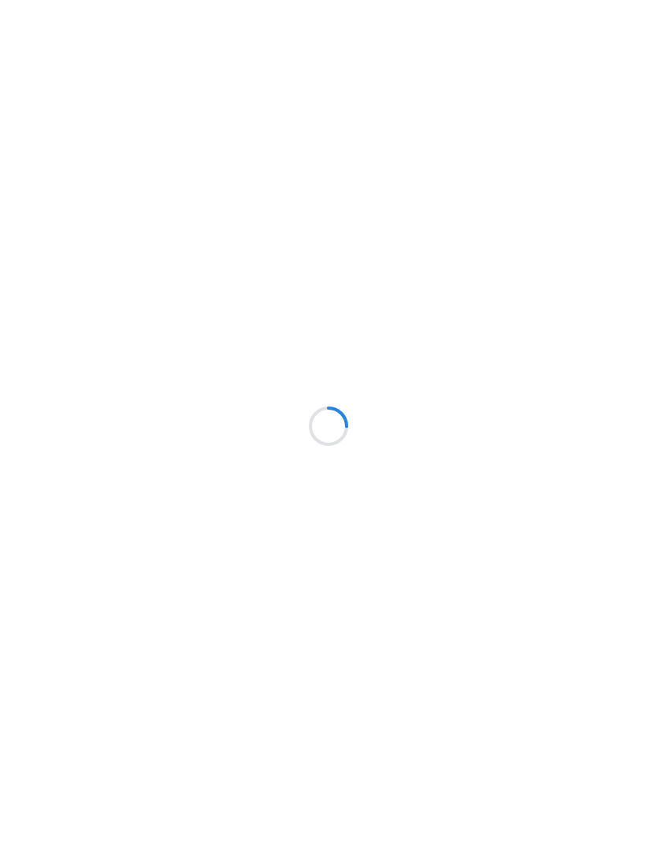
scroll to position [1, 0]
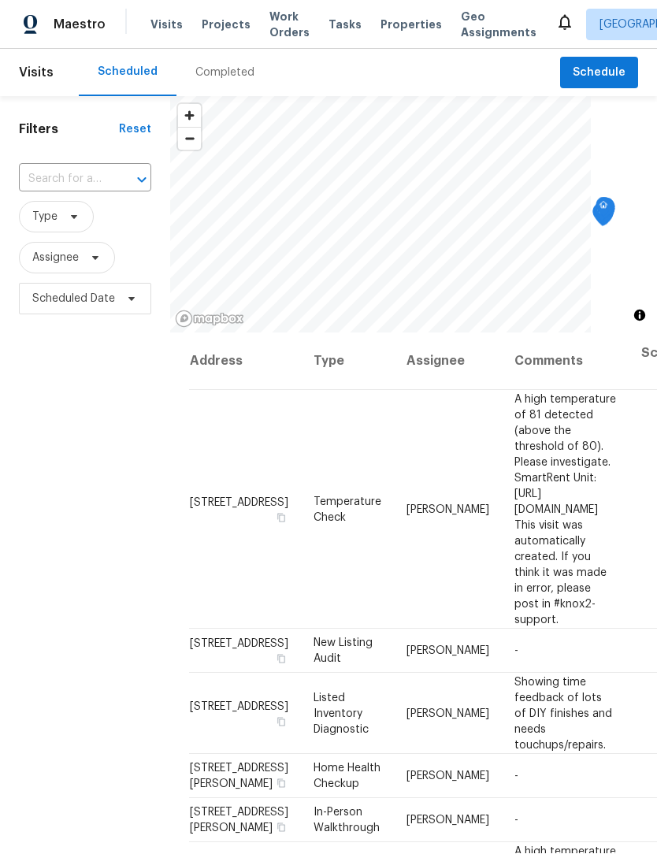
scroll to position [1, 0]
